Goal: Task Accomplishment & Management: Manage account settings

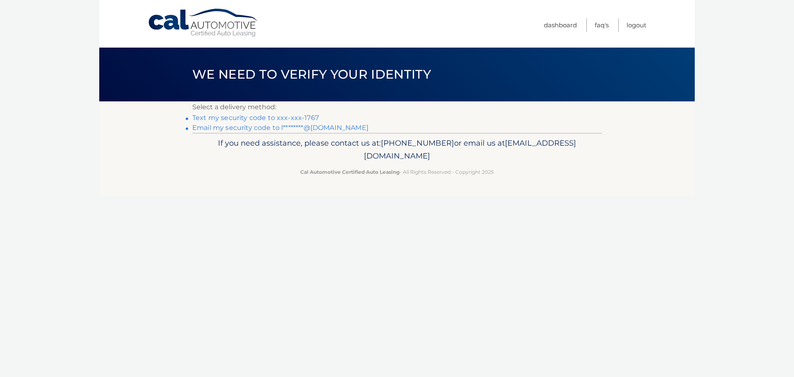
click at [234, 117] on link "Text my security code to xxx-xxx-1767" at bounding box center [255, 118] width 127 height 8
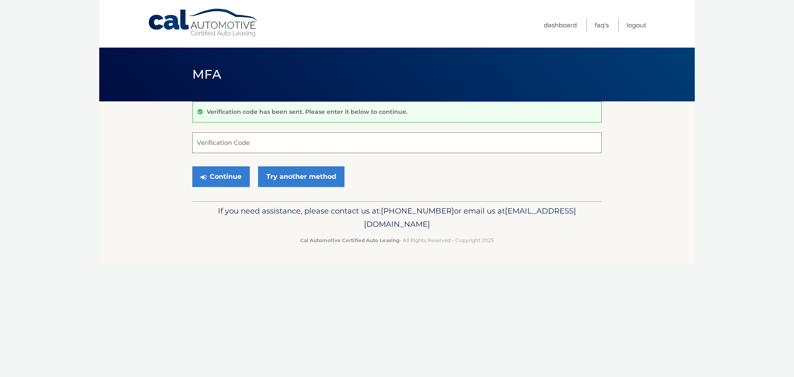
click at [221, 141] on input "Verification Code" at bounding box center [396, 142] width 409 height 21
type input "733338"
click at [230, 174] on button "Continue" at bounding box center [220, 176] width 57 height 21
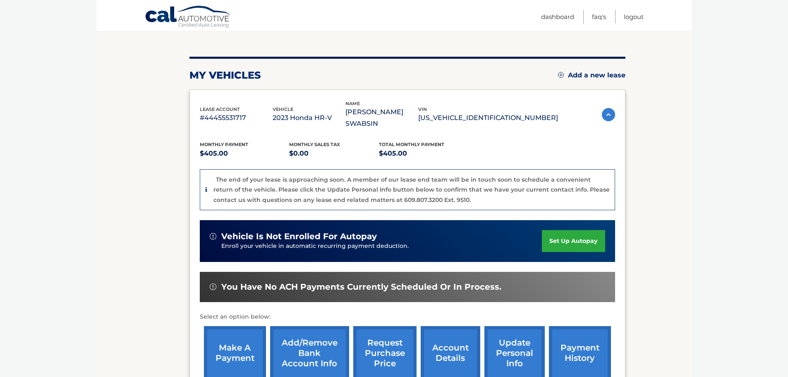
scroll to position [83, 0]
